Goal: Transaction & Acquisition: Purchase product/service

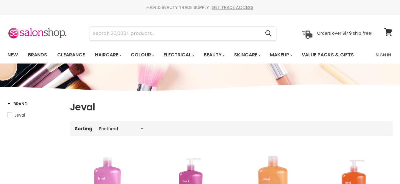
select select "manual"
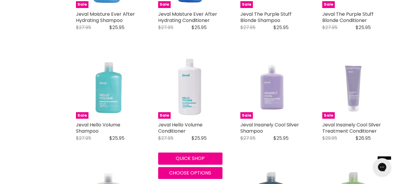
scroll to position [327, 0]
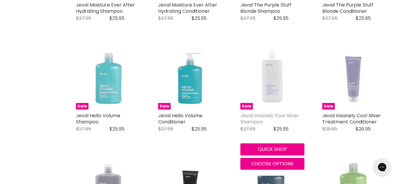
click at [270, 113] on link "Jeval Insanely Cool Silver Shampoo" at bounding box center [269, 118] width 59 height 13
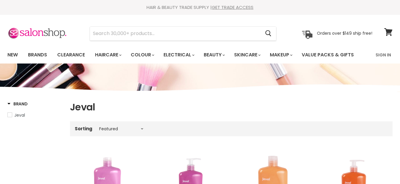
select select "manual"
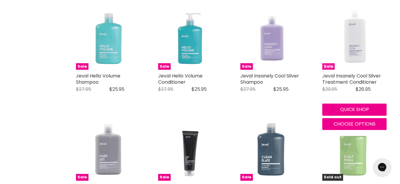
click at [353, 58] on img "Main content" at bounding box center [354, 38] width 64 height 64
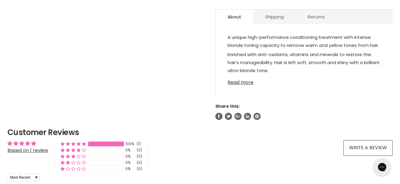
scroll to position [387, 0]
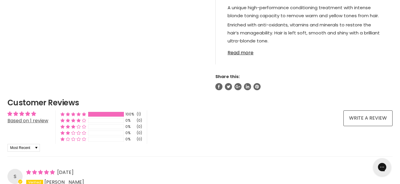
click at [24, 118] on link "Based on 1 review" at bounding box center [27, 121] width 41 height 7
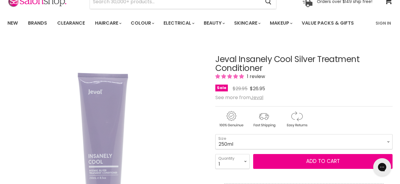
scroll to position [0, 0]
